Goal: Navigation & Orientation: Find specific page/section

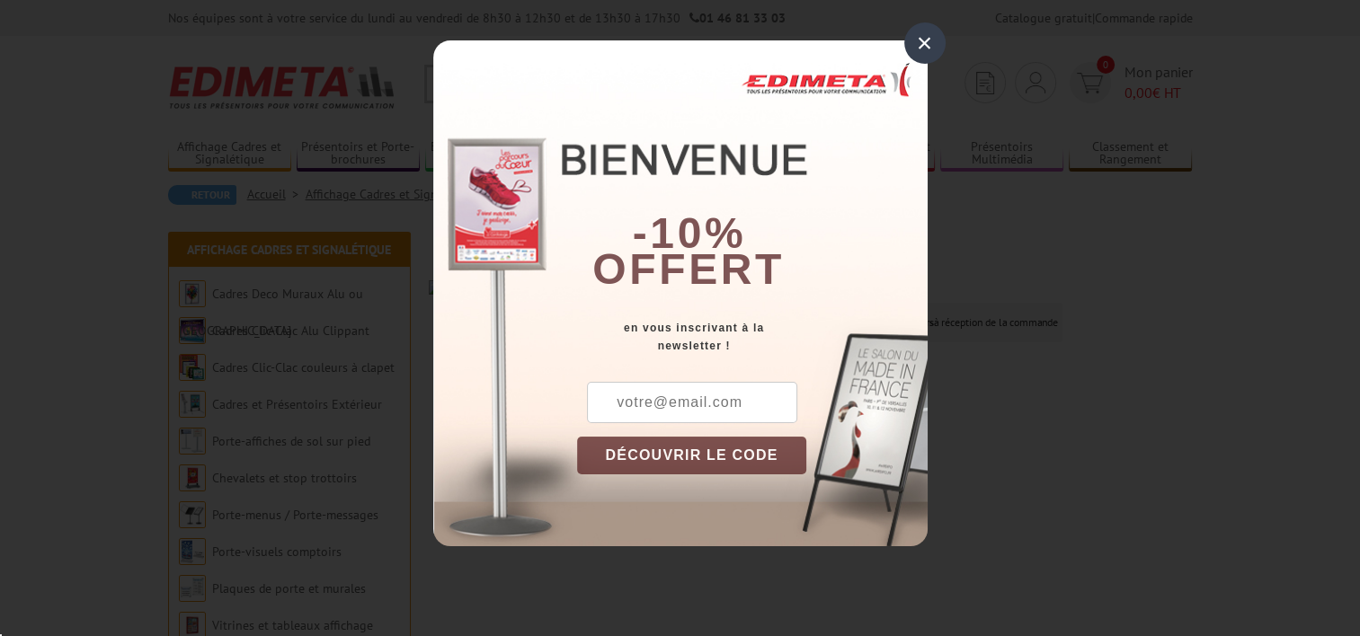
click at [928, 49] on div "×" at bounding box center [924, 42] width 41 height 41
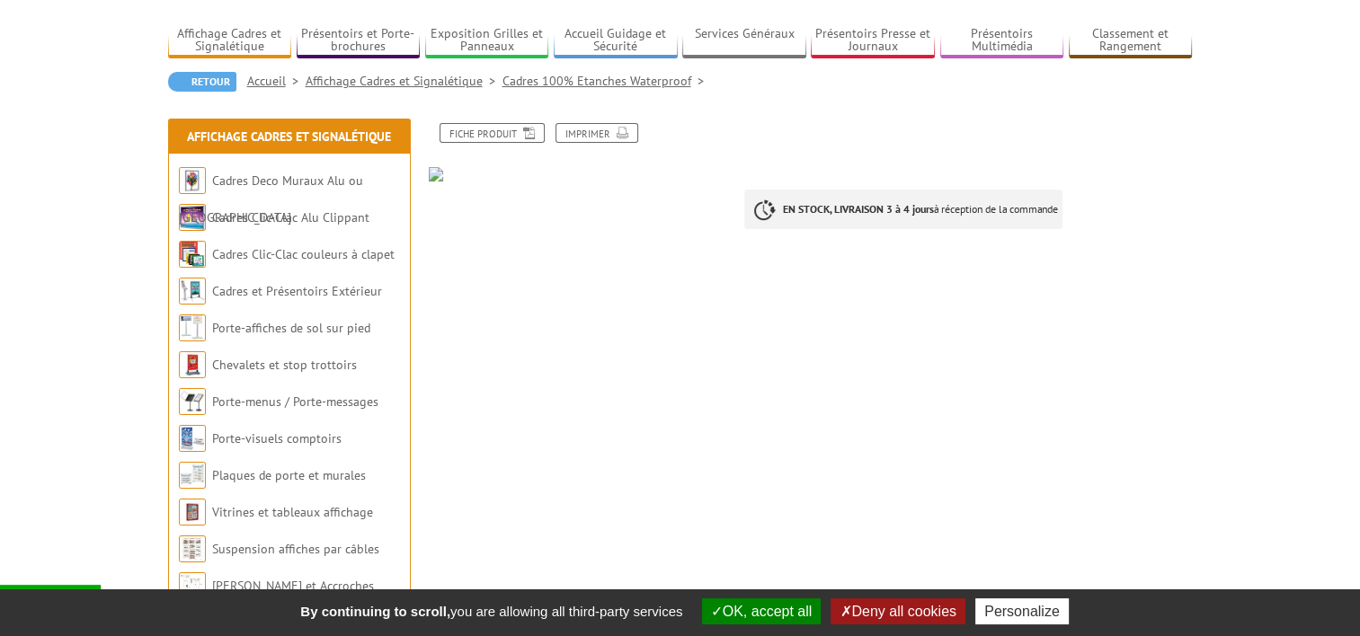
scroll to position [115, 0]
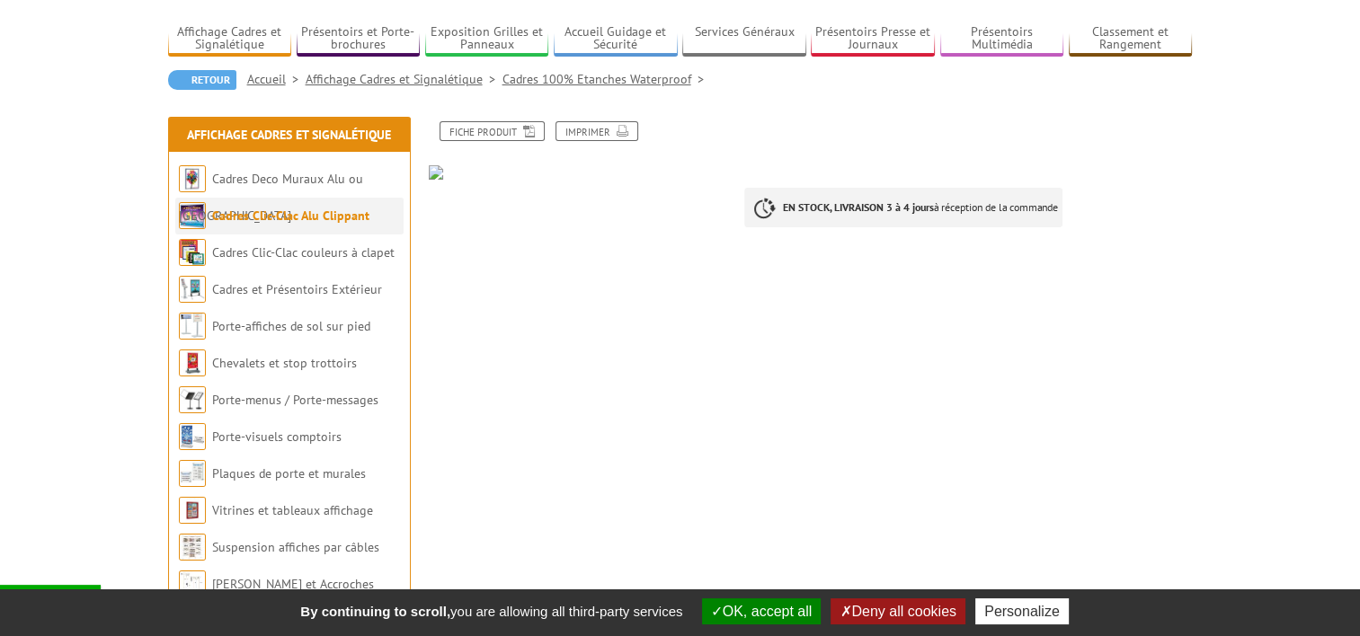
click at [314, 218] on link "Cadres Clic-Clac Alu Clippant" at bounding box center [290, 216] width 157 height 16
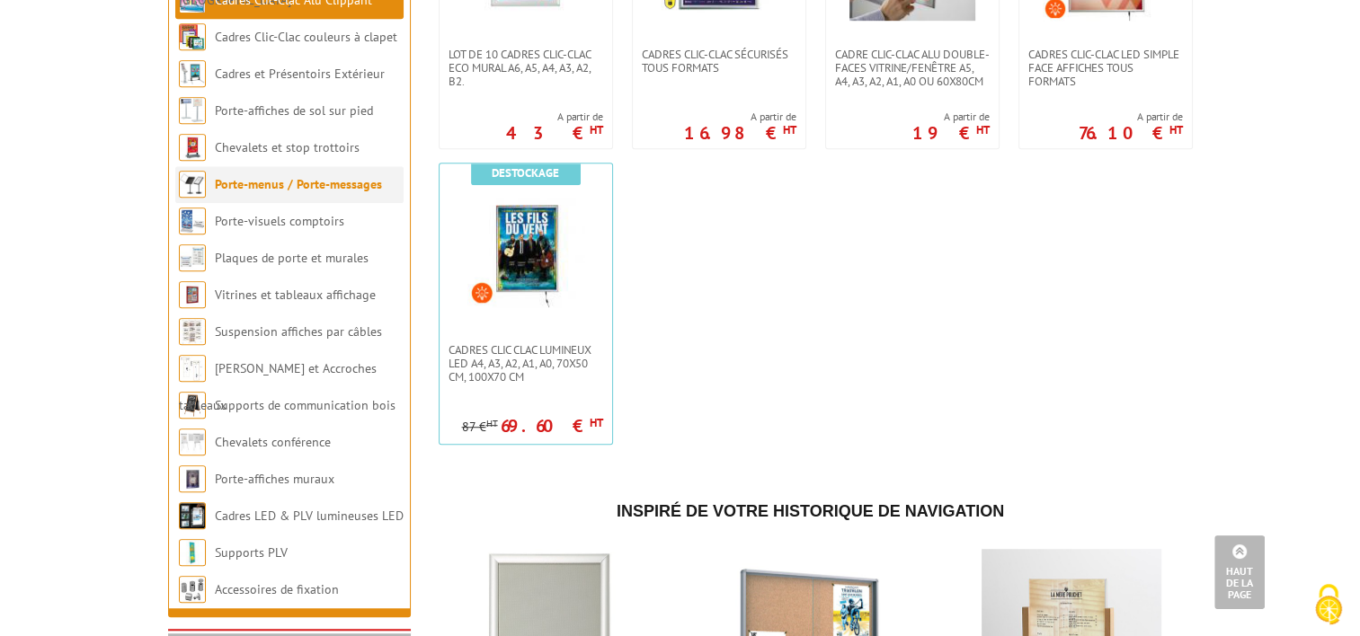
scroll to position [1158, 0]
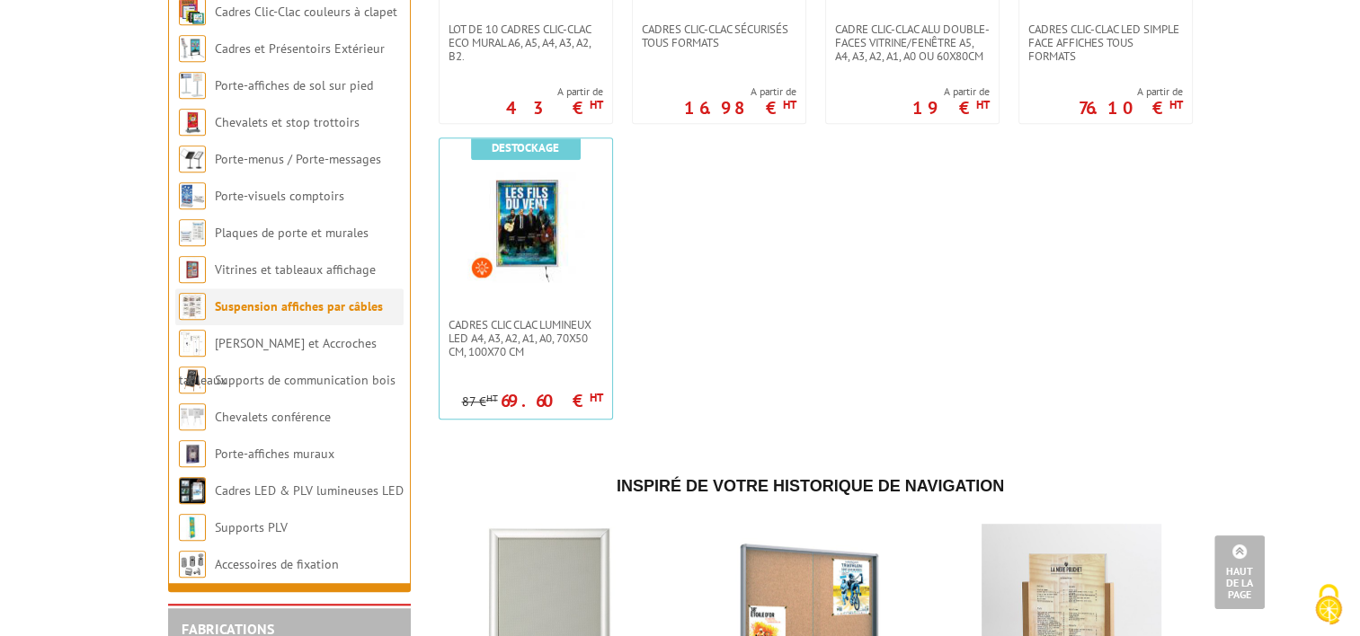
click at [268, 325] on li "Suspension affiches par câbles" at bounding box center [289, 307] width 228 height 37
click at [302, 315] on link "Suspension affiches par câbles" at bounding box center [299, 306] width 168 height 16
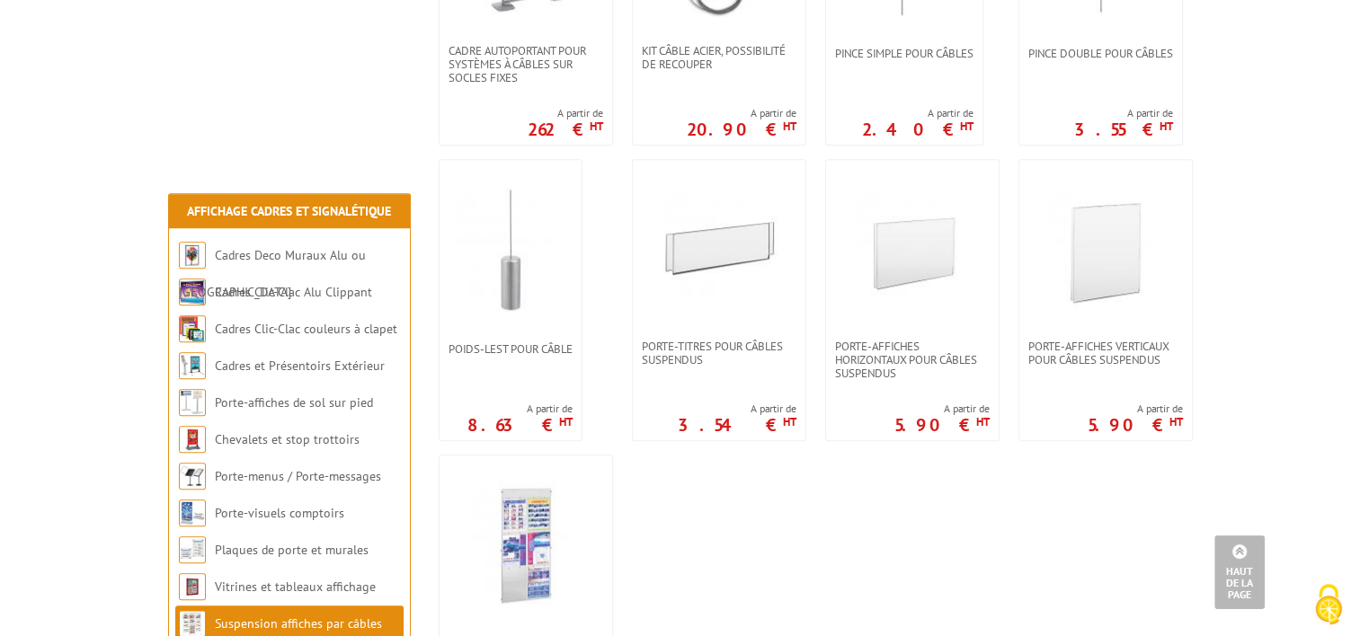
scroll to position [1696, 0]
